Goal: Transaction & Acquisition: Purchase product/service

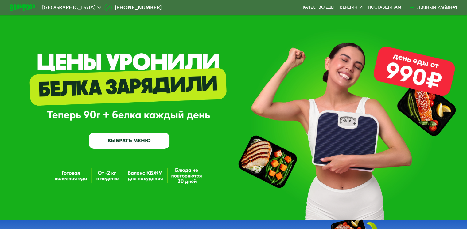
click at [54, 7] on span "[GEOGRAPHIC_DATA]" at bounding box center [68, 7] width 53 height 5
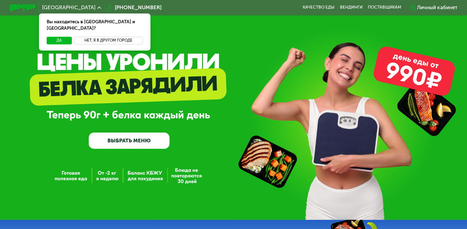
click at [89, 37] on button "Нет, я в другом городе" at bounding box center [108, 41] width 68 height 8
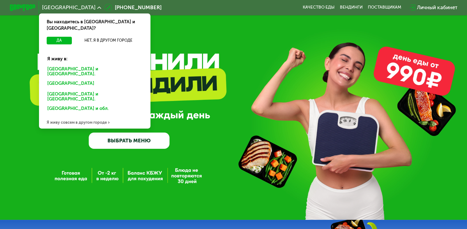
click at [83, 79] on div "[GEOGRAPHIC_DATA] и [GEOGRAPHIC_DATA]." at bounding box center [93, 84] width 101 height 10
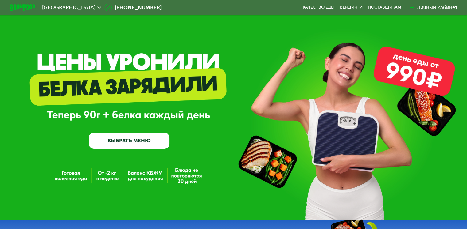
click at [128, 142] on link "ВЫБРАТЬ МЕНЮ" at bounding box center [129, 141] width 81 height 16
click at [157, 143] on link "ВЫБРАТЬ МЕНЮ" at bounding box center [129, 141] width 81 height 16
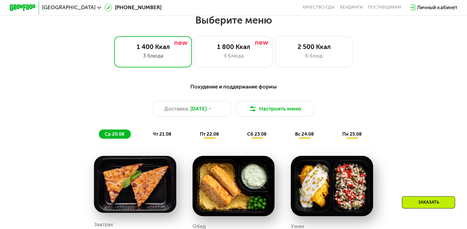
scroll to position [276, 0]
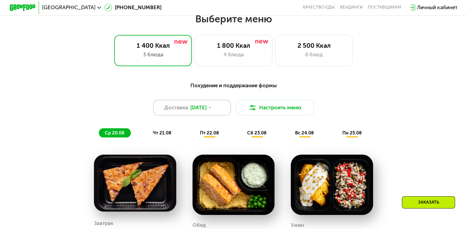
click at [198, 112] on span "19 авг, вт" at bounding box center [198, 108] width 16 height 8
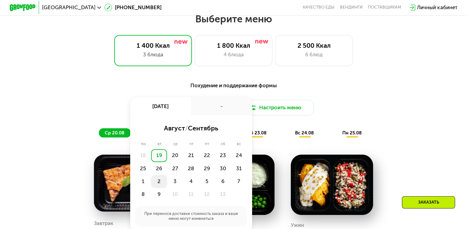
click at [167, 187] on div "2" at bounding box center [175, 181] width 16 height 13
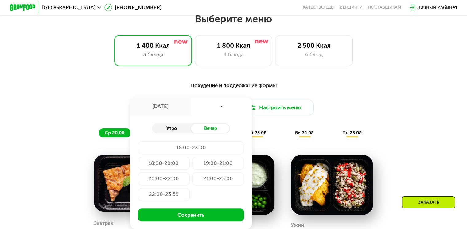
click at [173, 130] on div "Утро" at bounding box center [171, 128] width 39 height 9
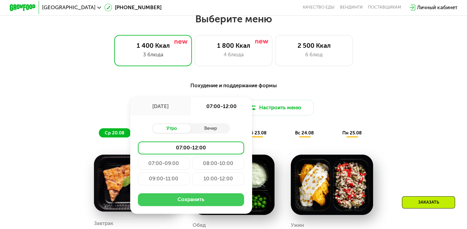
click at [180, 201] on button "Сохранить" at bounding box center [191, 200] width 106 height 13
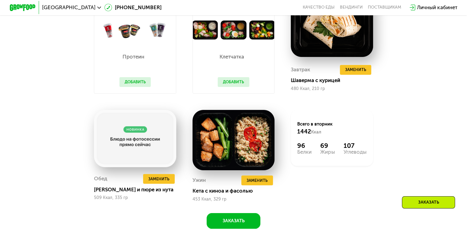
scroll to position [434, 0]
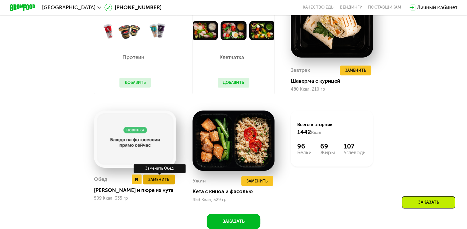
click at [167, 183] on span "Заменить" at bounding box center [158, 180] width 21 height 6
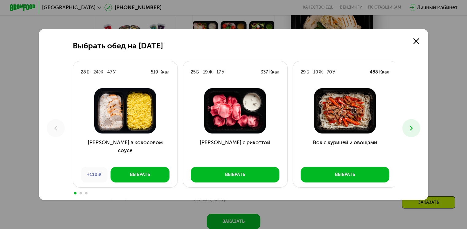
click at [413, 125] on icon at bounding box center [411, 129] width 8 height 8
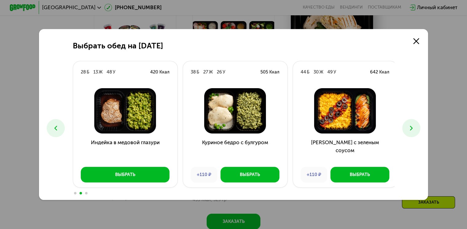
click at [413, 125] on icon at bounding box center [411, 129] width 8 height 8
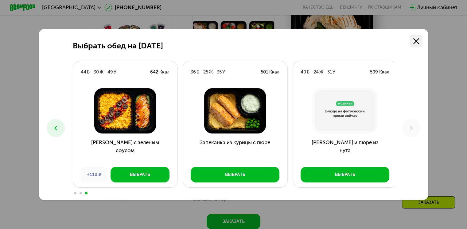
click at [414, 35] on link at bounding box center [415, 41] width 13 height 13
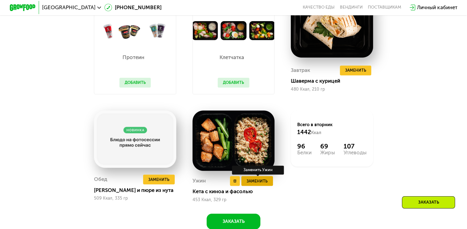
click at [260, 185] on span "Заменить" at bounding box center [256, 181] width 21 height 6
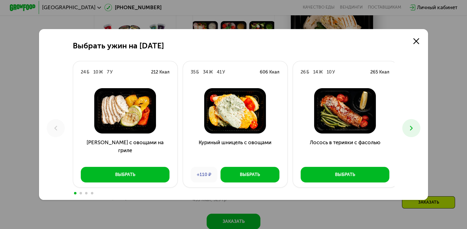
click at [405, 130] on button at bounding box center [411, 128] width 18 height 18
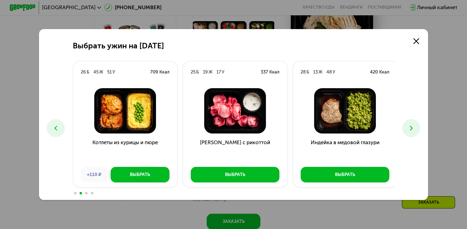
click at [406, 131] on button at bounding box center [411, 128] width 18 height 18
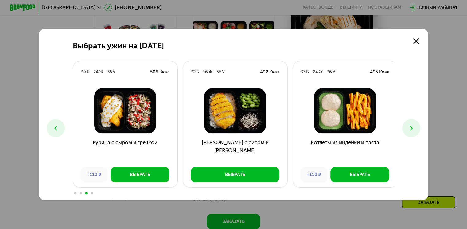
click at [406, 131] on button at bounding box center [411, 128] width 18 height 18
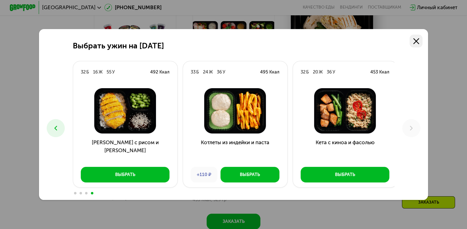
click at [417, 38] on icon at bounding box center [416, 41] width 6 height 6
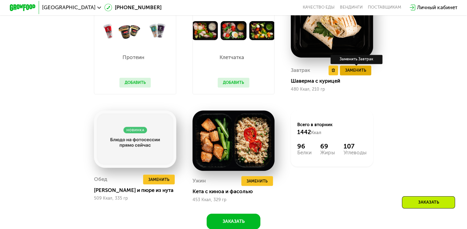
click at [365, 74] on span "Заменить" at bounding box center [355, 70] width 21 height 6
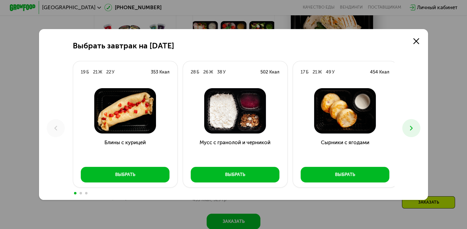
click at [414, 125] on icon at bounding box center [411, 129] width 8 height 8
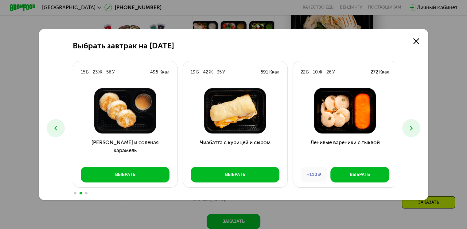
click at [414, 130] on icon at bounding box center [411, 129] width 8 height 8
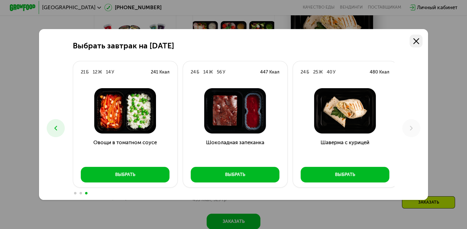
click at [417, 40] on use at bounding box center [416, 41] width 6 height 6
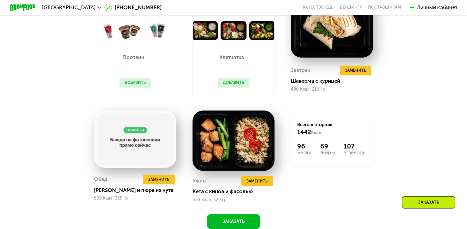
click at [418, 108] on div "Похудение и поддержание формы Доставка: 2 сен, вт Настроить меню вт 02.09 ср 03…" at bounding box center [233, 75] width 399 height 310
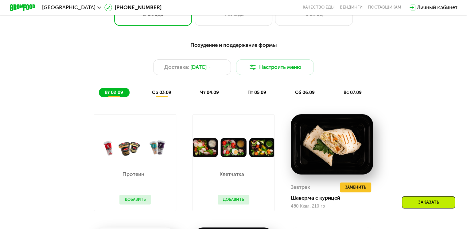
scroll to position [315, 0]
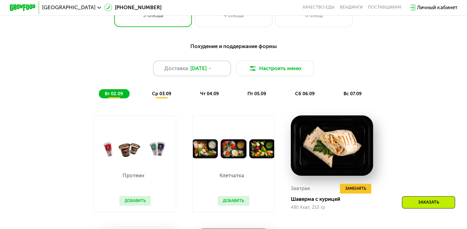
click at [195, 71] on span "2 сен, вт" at bounding box center [198, 69] width 16 height 8
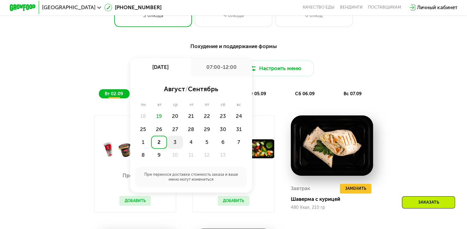
click at [183, 143] on div "3" at bounding box center [191, 142] width 16 height 13
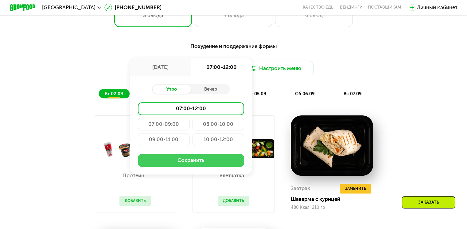
click at [178, 161] on button "Сохранить" at bounding box center [191, 160] width 106 height 13
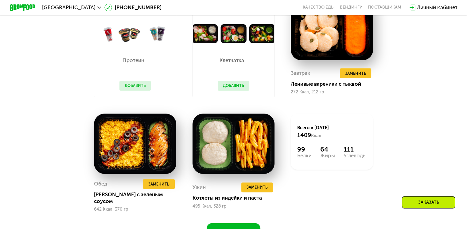
scroll to position [427, 0]
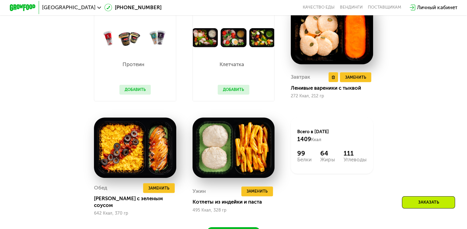
click at [350, 76] on div "Завтрак Удалить Завтрак Заменить Заменить Завтрак Ленивые вареники с тыквой 272…" at bounding box center [332, 86] width 82 height 32
click at [348, 81] on span "Заменить" at bounding box center [355, 77] width 21 height 6
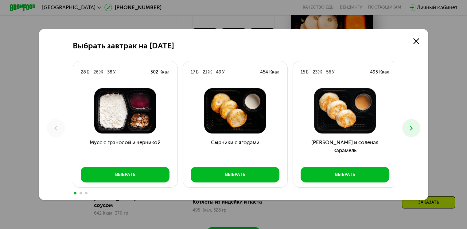
click at [420, 131] on button at bounding box center [411, 128] width 18 height 18
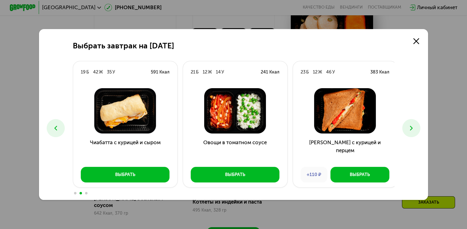
click at [420, 131] on button at bounding box center [411, 128] width 18 height 18
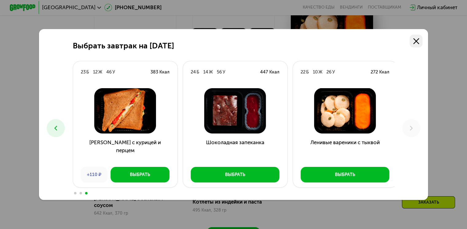
click at [418, 36] on link at bounding box center [415, 41] width 13 height 13
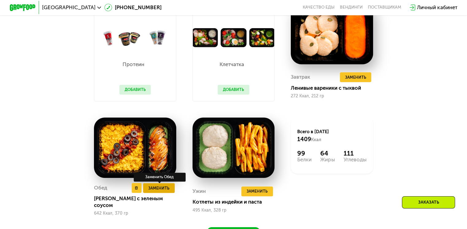
click at [164, 189] on button "Заменить" at bounding box center [159, 188] width 32 height 10
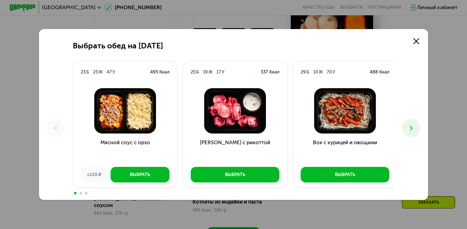
click at [415, 131] on icon at bounding box center [411, 129] width 8 height 8
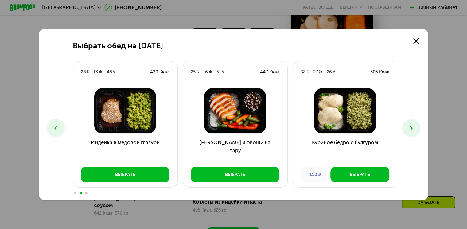
click at [415, 131] on icon at bounding box center [411, 129] width 8 height 8
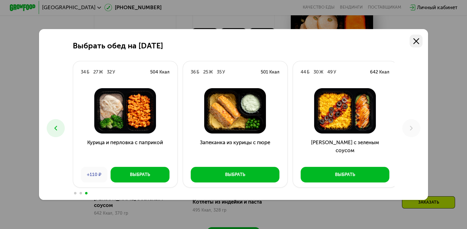
click at [418, 41] on use at bounding box center [416, 41] width 6 height 6
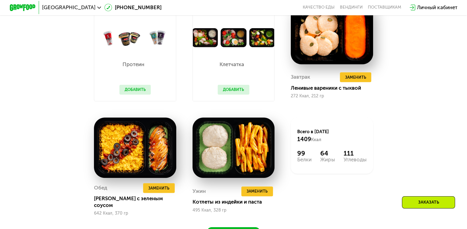
click at [420, 119] on div "Похудение и поддержание формы Доставка: 3 сен, ср Настроить меню ср 03.09 чт 04…" at bounding box center [233, 85] width 399 height 316
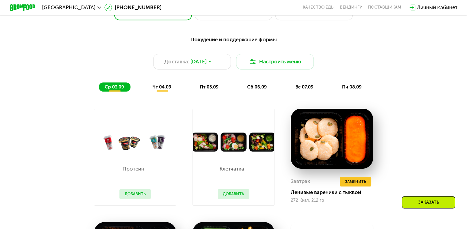
scroll to position [322, 0]
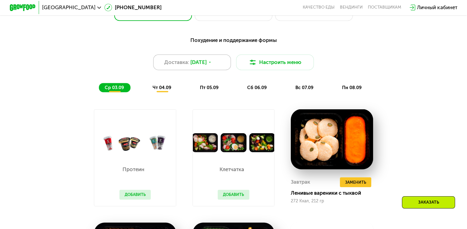
click at [204, 66] on span "3 сен, ср" at bounding box center [198, 63] width 16 height 8
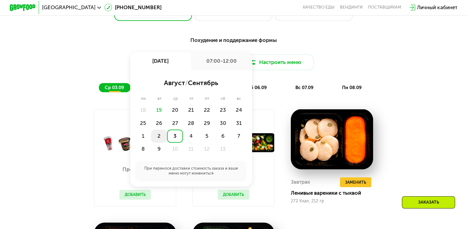
click at [167, 136] on div "2" at bounding box center [175, 136] width 16 height 13
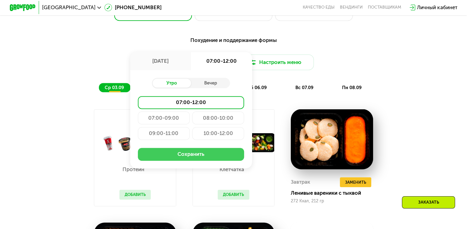
click at [180, 157] on button "Сохранить" at bounding box center [191, 154] width 106 height 13
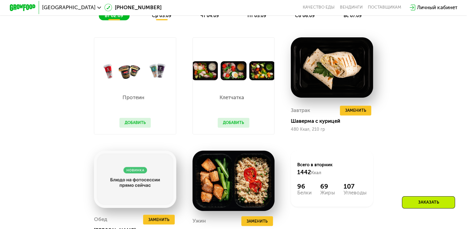
scroll to position [389, 0]
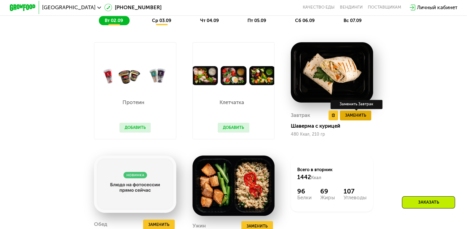
click at [363, 119] on span "Заменить" at bounding box center [355, 115] width 21 height 6
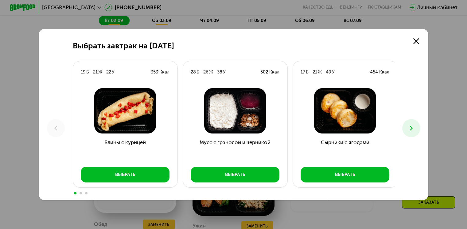
click at [424, 129] on div "Выбрать завтрак на 2 сентября 19 Б 21 Ж 22 У 353 Ккал Блины с курицей Выбрать 2…" at bounding box center [233, 114] width 389 height 171
click at [419, 128] on button at bounding box center [411, 128] width 18 height 18
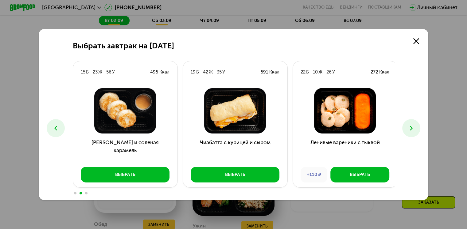
click at [419, 128] on button at bounding box center [411, 128] width 18 height 18
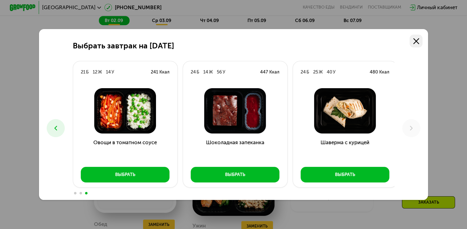
click at [415, 40] on icon at bounding box center [416, 41] width 6 height 6
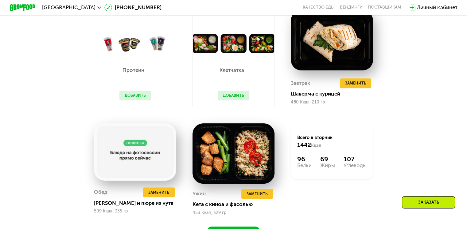
scroll to position [422, 0]
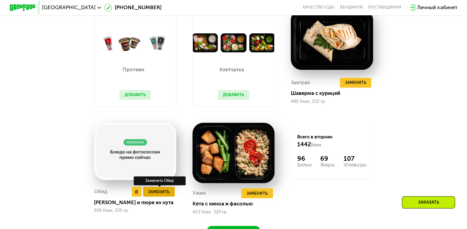
click at [162, 195] on span "Заменить" at bounding box center [158, 192] width 21 height 6
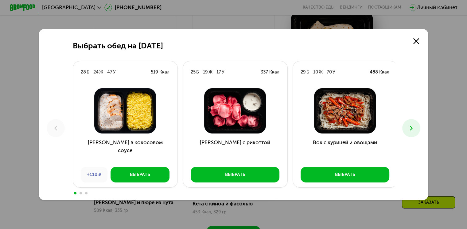
click at [414, 132] on icon at bounding box center [411, 129] width 8 height 8
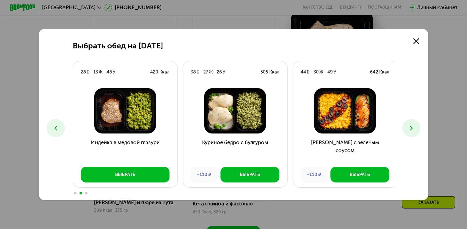
click at [414, 132] on icon at bounding box center [411, 129] width 8 height 8
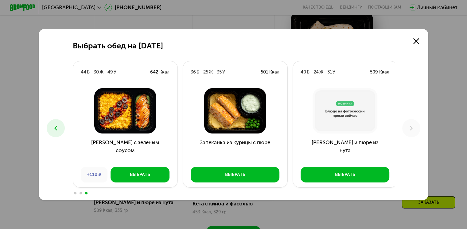
click at [54, 130] on use at bounding box center [55, 128] width 3 height 5
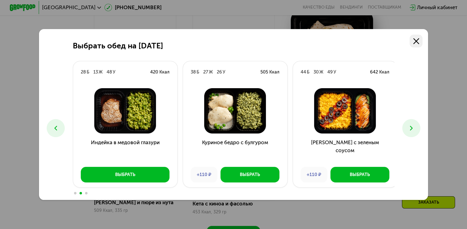
click at [418, 40] on use at bounding box center [416, 41] width 6 height 6
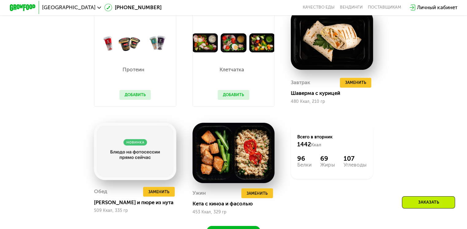
click at [416, 107] on div "Похудение и поддержание формы Доставка: 2 сен, вт Настроить меню вт 02.09 ср 03…" at bounding box center [233, 88] width 399 height 310
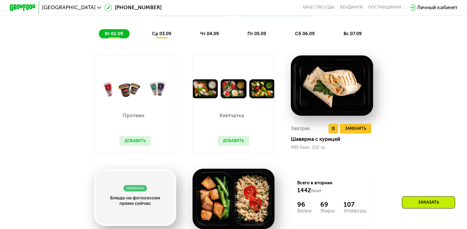
scroll to position [376, 0]
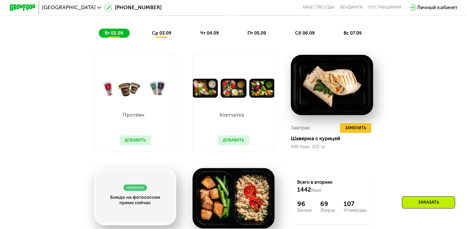
click at [233, 142] on button "Добавить" at bounding box center [234, 141] width 32 height 10
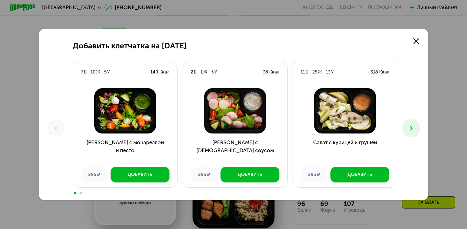
click at [412, 130] on icon at bounding box center [411, 129] width 8 height 8
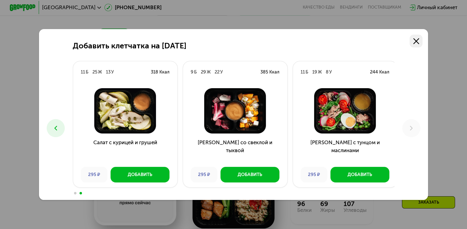
click at [415, 42] on icon at bounding box center [416, 41] width 6 height 6
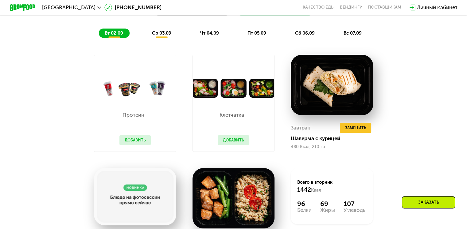
click at [163, 36] on span "ср 03.09" at bounding box center [161, 33] width 19 height 6
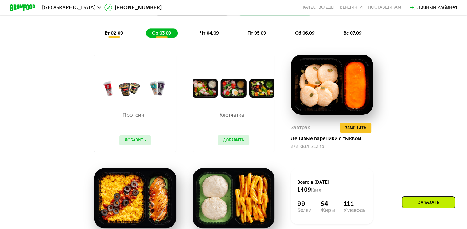
click at [226, 143] on button "Добавить" at bounding box center [234, 141] width 32 height 10
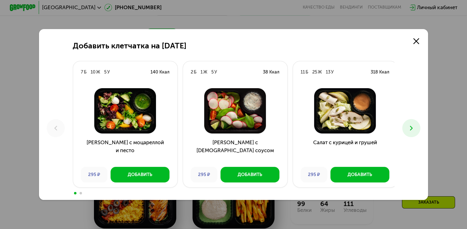
click at [411, 122] on button at bounding box center [411, 128] width 18 height 18
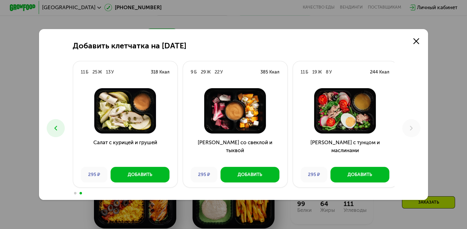
click at [47, 130] on button at bounding box center [56, 128] width 18 height 18
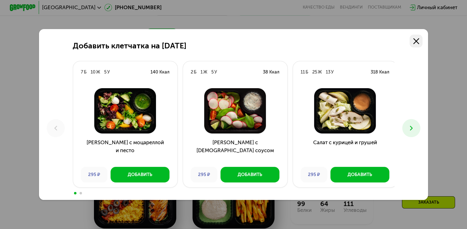
click at [419, 40] on icon at bounding box center [416, 41] width 6 height 6
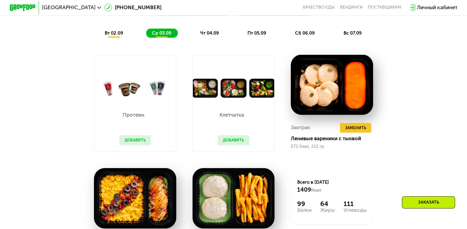
click at [211, 36] on span "чт 04.09" at bounding box center [209, 33] width 19 height 6
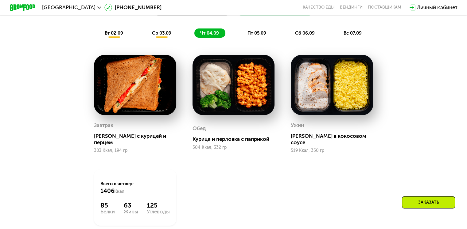
click at [114, 36] on span "вт 02.09" at bounding box center [114, 33] width 18 height 6
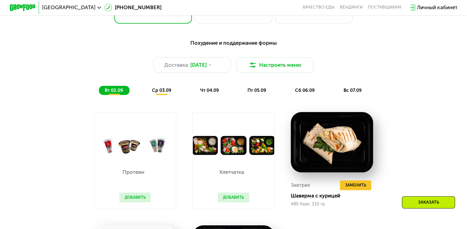
scroll to position [318, 0]
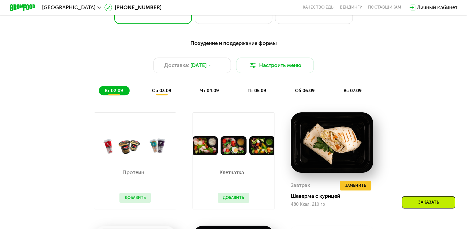
click at [185, 58] on div "Похудение и поддержание формы Доставка: 2 сен, вт Настроить меню вт 02.09 ср 03…" at bounding box center [233, 67] width 384 height 56
click at [186, 65] on span "Доставка:" at bounding box center [176, 66] width 25 height 8
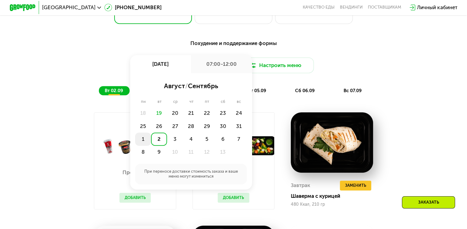
click at [151, 140] on div "1" at bounding box center [159, 139] width 16 height 13
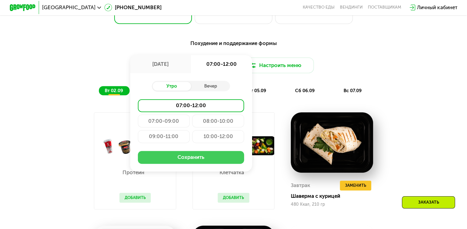
click at [175, 163] on button "Сохранить" at bounding box center [191, 157] width 106 height 13
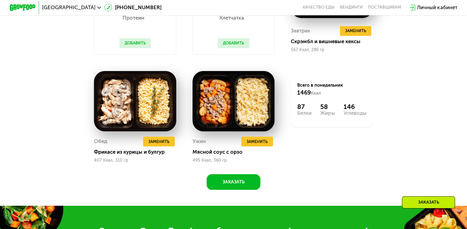
scroll to position [474, 0]
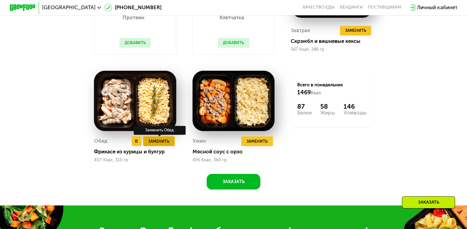
click at [167, 145] on span "Заменить" at bounding box center [158, 141] width 21 height 6
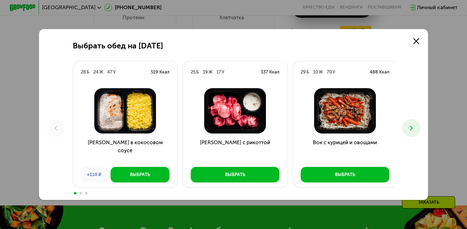
click at [411, 130] on icon at bounding box center [411, 129] width 8 height 8
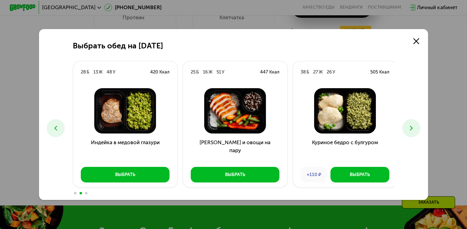
click at [411, 130] on icon at bounding box center [411, 129] width 8 height 8
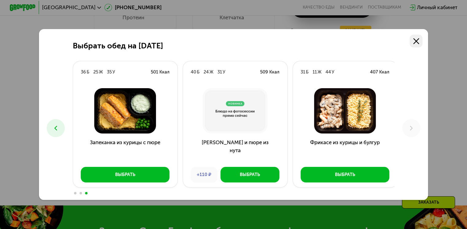
click at [416, 44] on link at bounding box center [415, 41] width 13 height 13
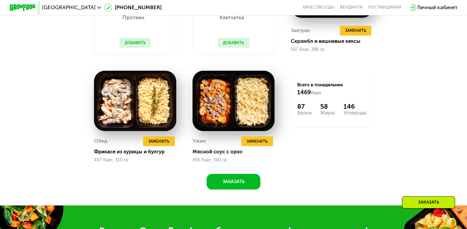
click at [410, 113] on div "Похудение и поддержание формы Доставка: 1 сен, пн Настроить меню пн 01.09 вт 02…" at bounding box center [233, 35] width 399 height 310
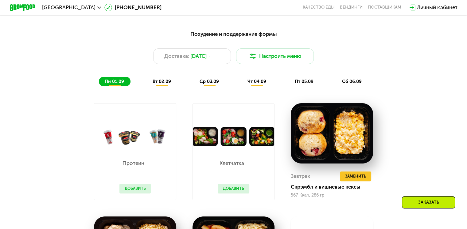
scroll to position [326, 0]
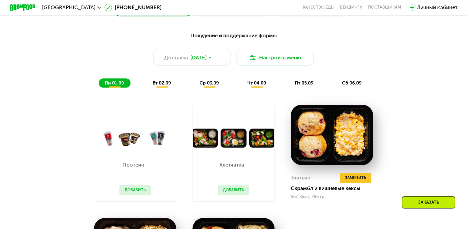
click at [236, 195] on button "Добавить" at bounding box center [234, 191] width 32 height 10
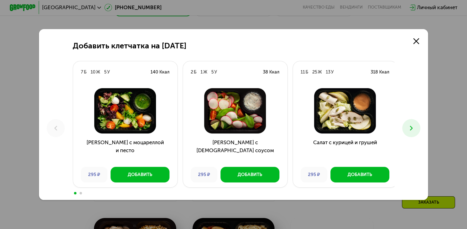
click at [412, 129] on icon at bounding box center [411, 129] width 8 height 8
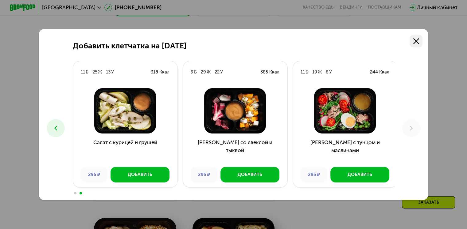
click at [419, 40] on icon at bounding box center [416, 41] width 6 height 6
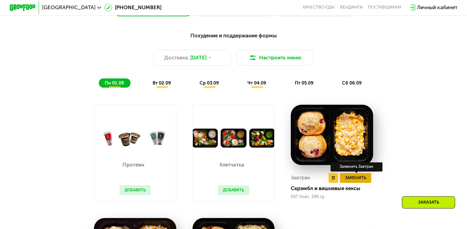
click at [353, 183] on button "Заменить" at bounding box center [356, 178] width 32 height 10
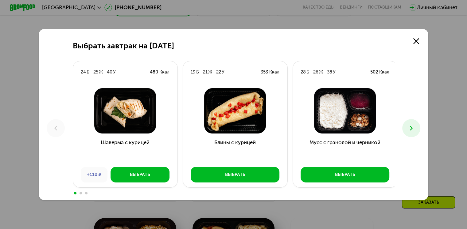
click at [414, 129] on icon at bounding box center [411, 129] width 8 height 8
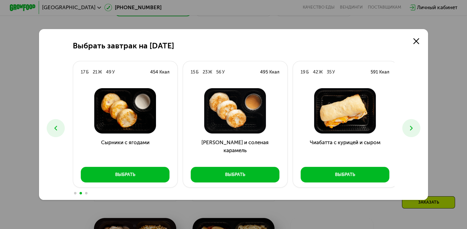
click at [414, 129] on icon at bounding box center [411, 129] width 8 height 8
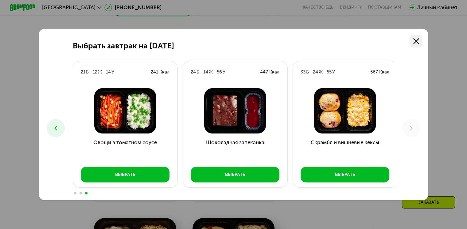
click at [416, 44] on link at bounding box center [415, 41] width 13 height 13
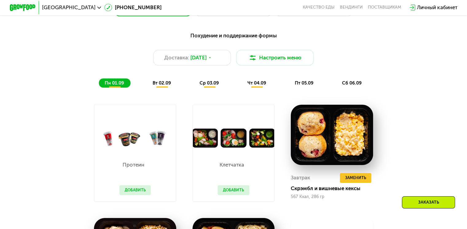
click at [416, 79] on div "Похудение и поддержание формы Доставка: 1 сен, пн Настроить меню пн 01.09 вт 02…" at bounding box center [233, 60] width 384 height 56
click at [212, 60] on icon at bounding box center [210, 58] width 4 height 4
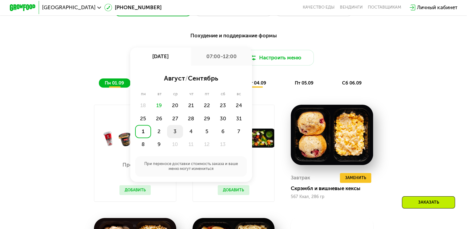
click at [183, 134] on div "3" at bounding box center [191, 131] width 16 height 13
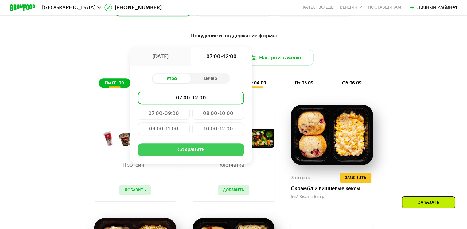
click at [222, 152] on button "Сохранить" at bounding box center [191, 150] width 106 height 13
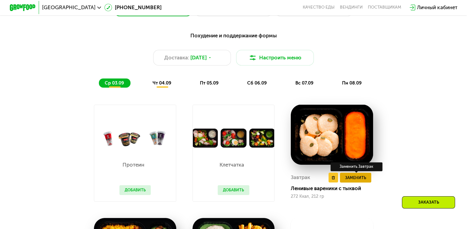
click at [365, 181] on span "Заменить" at bounding box center [355, 178] width 21 height 6
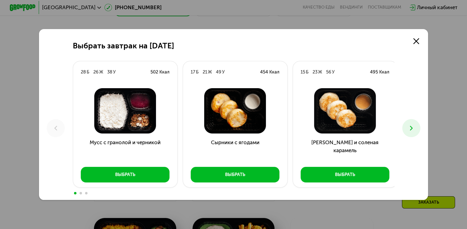
click at [409, 129] on icon at bounding box center [411, 129] width 8 height 8
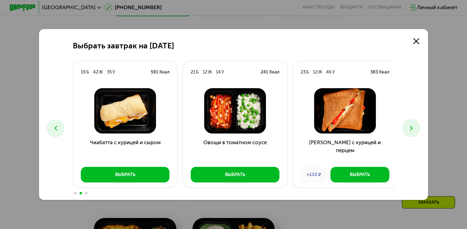
click at [409, 129] on icon at bounding box center [411, 129] width 8 height 8
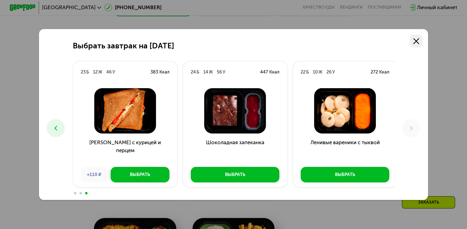
click at [416, 44] on link at bounding box center [415, 41] width 13 height 13
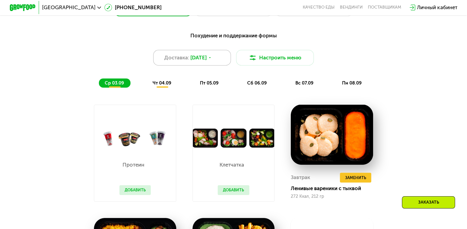
click at [218, 60] on div "Доставка: 3 сен, ср" at bounding box center [192, 58] width 78 height 16
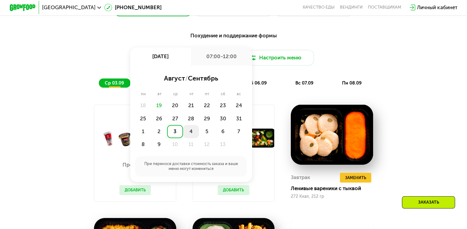
click at [199, 137] on div "4" at bounding box center [207, 131] width 16 height 13
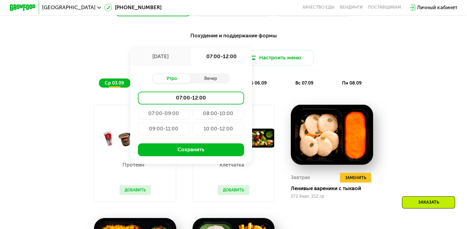
click at [188, 163] on div "Утро Вечер 07:00-12:00 07:00-09:00 08:00-10:00 09:00-11:00 10:00-12:00 Сохранить" at bounding box center [191, 115] width 122 height 98
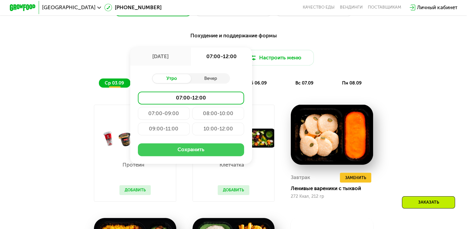
click at [195, 155] on button "Сохранить" at bounding box center [191, 150] width 106 height 13
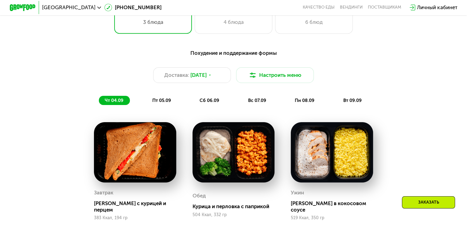
scroll to position [305, 0]
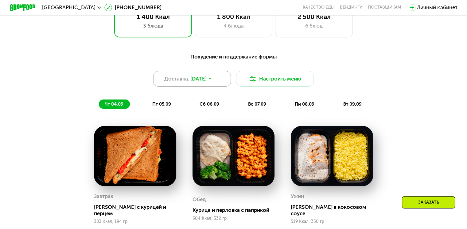
click at [210, 87] on div "Доставка: 4 сен, чт" at bounding box center [192, 79] width 78 height 16
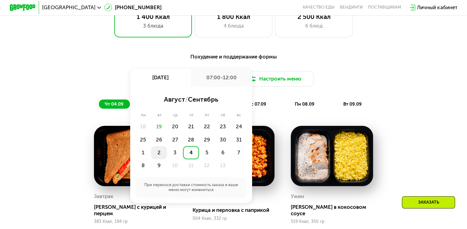
click at [167, 157] on div "2" at bounding box center [175, 152] width 16 height 13
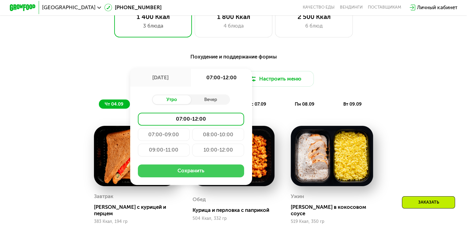
click at [188, 177] on button "Сохранить" at bounding box center [191, 171] width 106 height 13
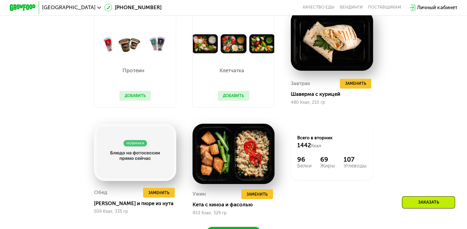
scroll to position [418, 0]
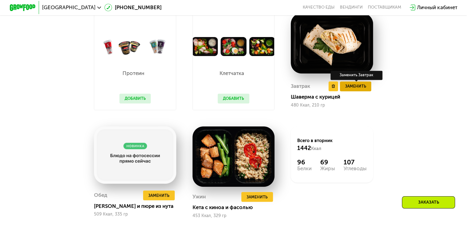
click at [365, 88] on span "Заменить" at bounding box center [355, 86] width 21 height 6
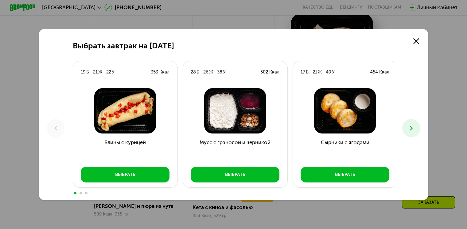
click at [410, 131] on icon at bounding box center [411, 129] width 8 height 8
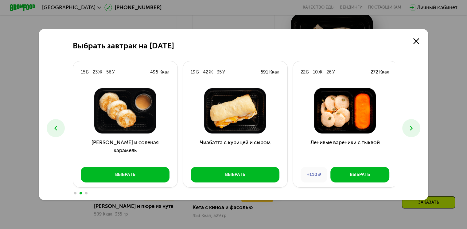
click at [410, 131] on icon at bounding box center [411, 129] width 8 height 8
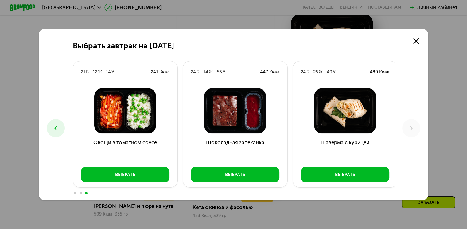
click at [54, 127] on use at bounding box center [55, 128] width 3 height 5
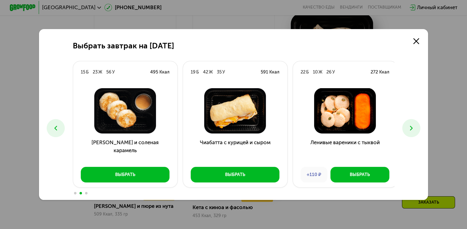
click at [54, 127] on use at bounding box center [55, 128] width 3 height 5
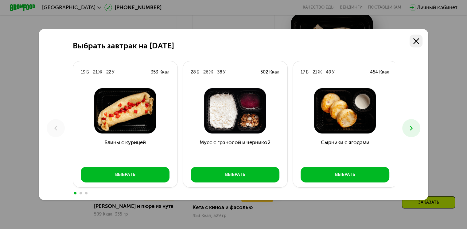
click at [416, 44] on link at bounding box center [415, 41] width 13 height 13
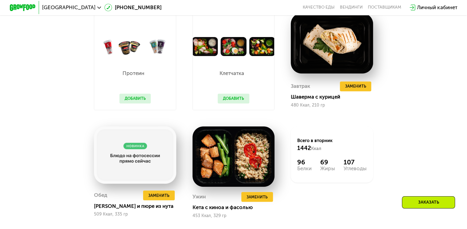
click at [418, 134] on div "Похудение и поддержание формы Доставка: 2 сен, вт Настроить меню вт 02.09 ср 03…" at bounding box center [233, 91] width 399 height 310
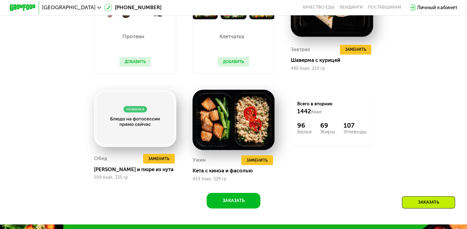
scroll to position [454, 0]
